Goal: Information Seeking & Learning: Learn about a topic

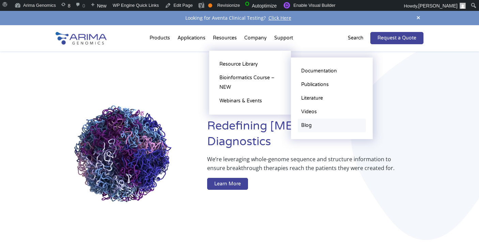
click at [309, 126] on link "Blog" at bounding box center [332, 126] width 68 height 14
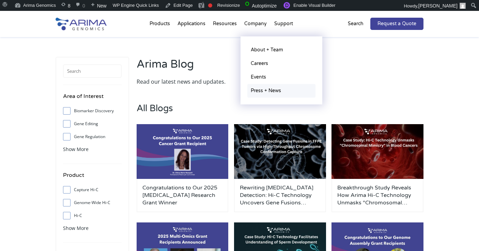
click at [258, 92] on link "Press + News" at bounding box center [281, 91] width 68 height 14
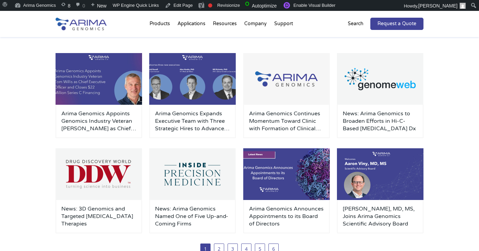
scroll to position [52, 0]
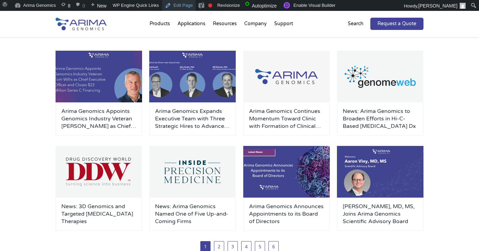
click at [188, 5] on link "Edit Page" at bounding box center [178, 5] width 33 height 11
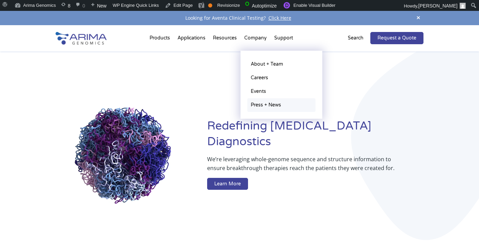
click at [271, 103] on link "Press + News" at bounding box center [281, 105] width 68 height 14
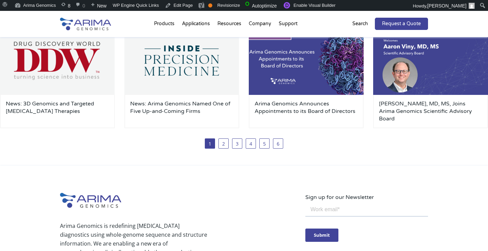
scroll to position [244, 0]
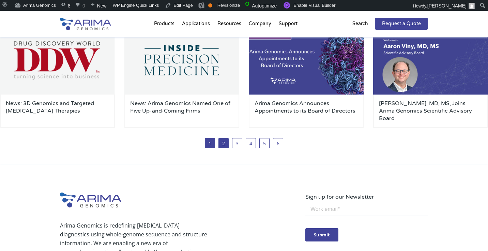
click at [222, 143] on link "2" at bounding box center [223, 143] width 10 height 10
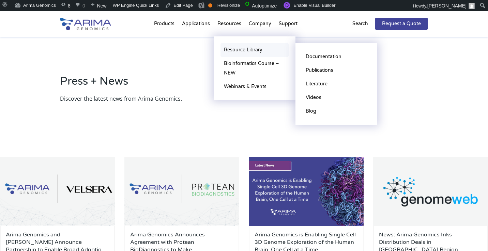
click at [243, 50] on link "Resource Library" at bounding box center [254, 50] width 68 height 14
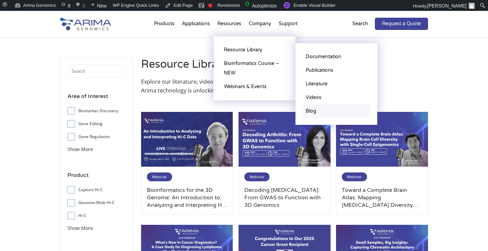
click at [318, 108] on link "Blog" at bounding box center [336, 112] width 68 height 14
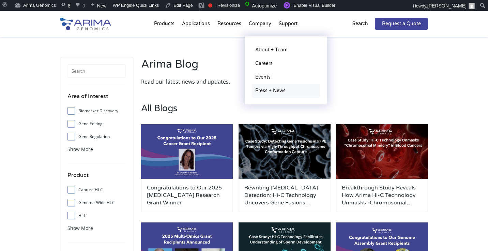
click at [268, 90] on link "Press + News" at bounding box center [286, 91] width 68 height 14
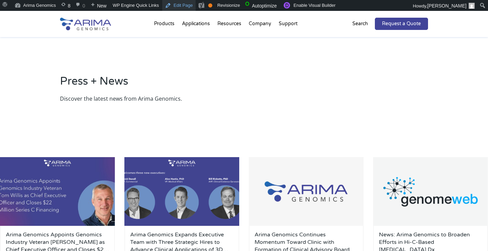
click at [194, 5] on link "Edit Page" at bounding box center [178, 5] width 33 height 11
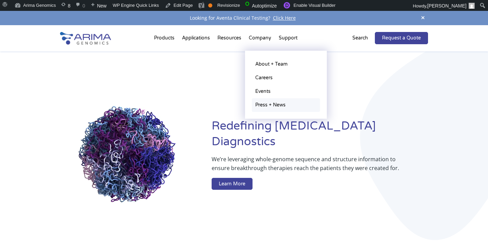
click at [269, 101] on link "Press + News" at bounding box center [286, 105] width 68 height 14
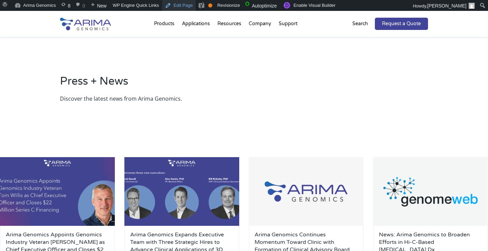
click at [188, 8] on link "Edit Page" at bounding box center [178, 5] width 33 height 11
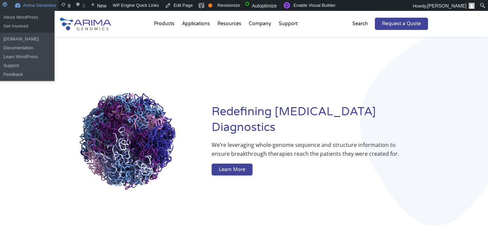
click at [25, 4] on link "Arima Genomics" at bounding box center [35, 5] width 47 height 11
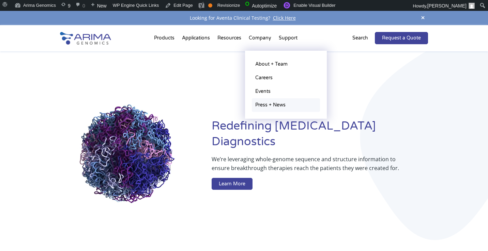
click at [263, 103] on link "Press + News" at bounding box center [286, 105] width 68 height 14
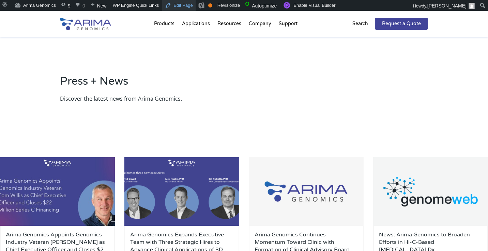
click at [185, 8] on link "Edit Page" at bounding box center [178, 5] width 33 height 11
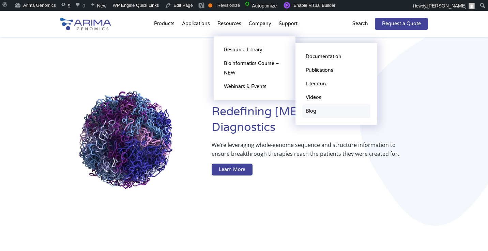
click at [316, 109] on link "Blog" at bounding box center [336, 112] width 68 height 14
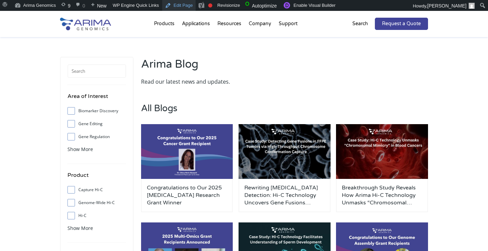
click at [189, 2] on link "Edit Page" at bounding box center [178, 5] width 33 height 11
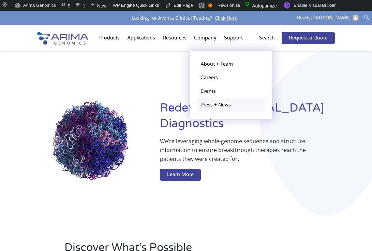
click at [225, 108] on link "Press + News" at bounding box center [231, 105] width 68 height 14
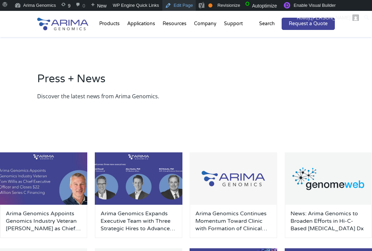
click at [177, 3] on link "Edit Page" at bounding box center [178, 5] width 33 height 11
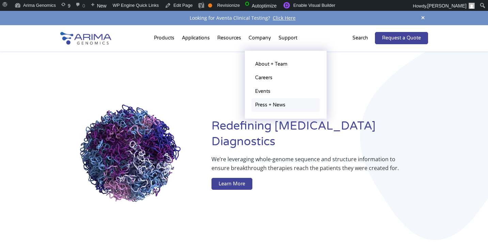
click at [274, 101] on link "Press + News" at bounding box center [286, 105] width 68 height 14
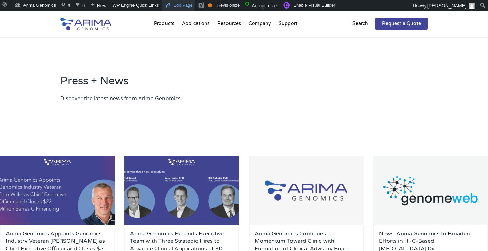
click at [176, 7] on link "Edit Page" at bounding box center [178, 5] width 33 height 11
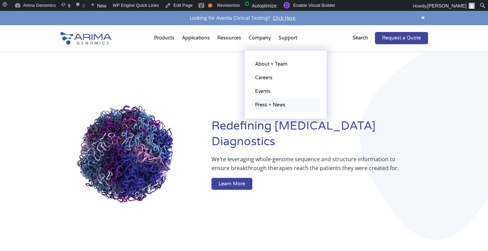
click at [262, 108] on link "Press + News" at bounding box center [286, 105] width 68 height 14
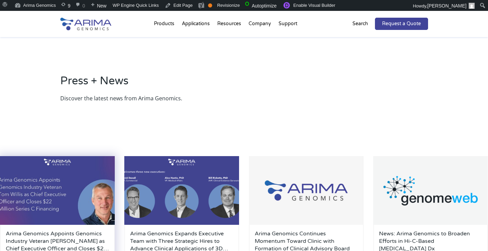
click at [85, 167] on img at bounding box center [57, 190] width 115 height 69
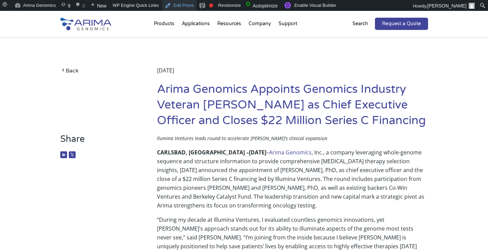
click at [177, 5] on link "Edit Press" at bounding box center [179, 5] width 34 height 11
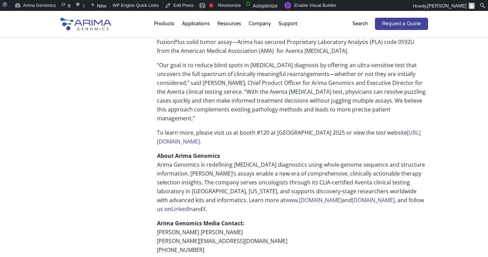
scroll to position [482, 0]
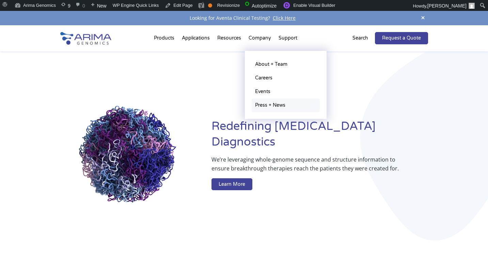
click at [267, 103] on link "Press + News" at bounding box center [286, 105] width 68 height 14
